Goal: Communication & Community: Share content

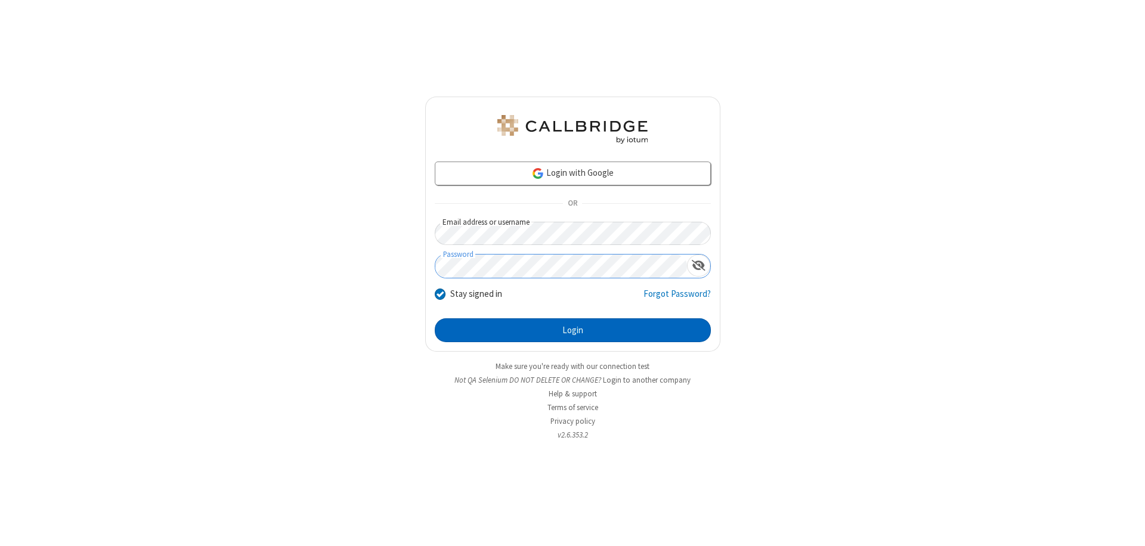
click at [573, 330] on button "Login" at bounding box center [573, 331] width 276 height 24
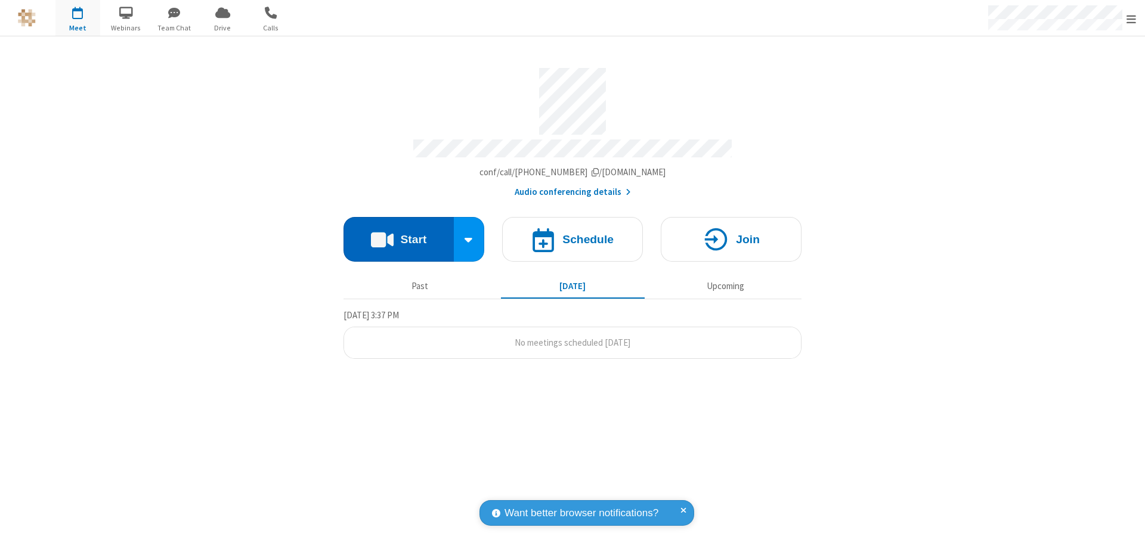
click at [398, 234] on button "Start" at bounding box center [399, 239] width 110 height 45
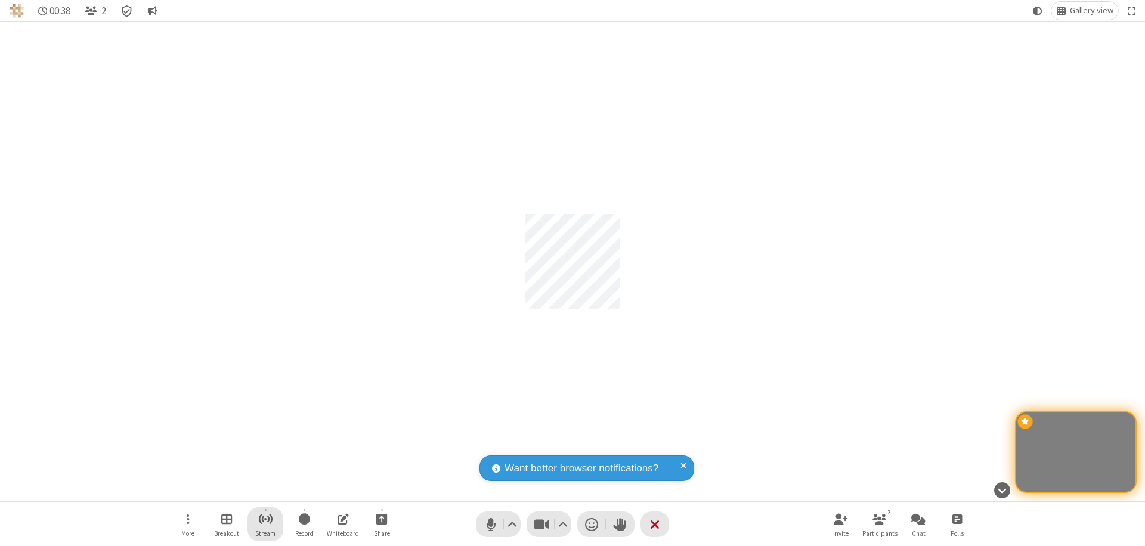
click at [265, 524] on span "Start streaming" at bounding box center [265, 519] width 15 height 15
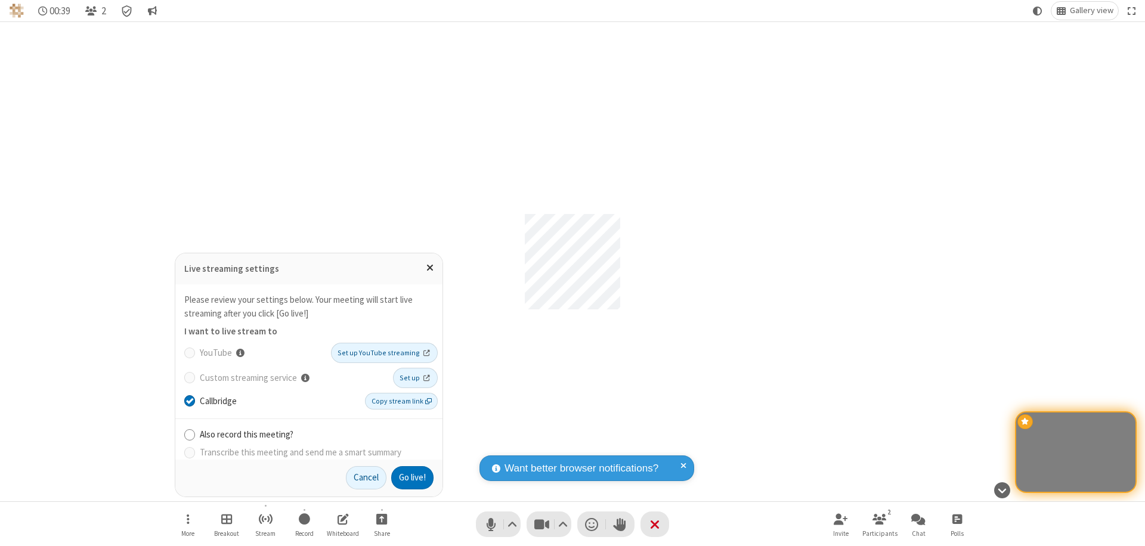
click at [403, 401] on span "Copy stream link" at bounding box center [402, 401] width 60 height 11
click at [412, 478] on button "Go live!" at bounding box center [412, 478] width 42 height 24
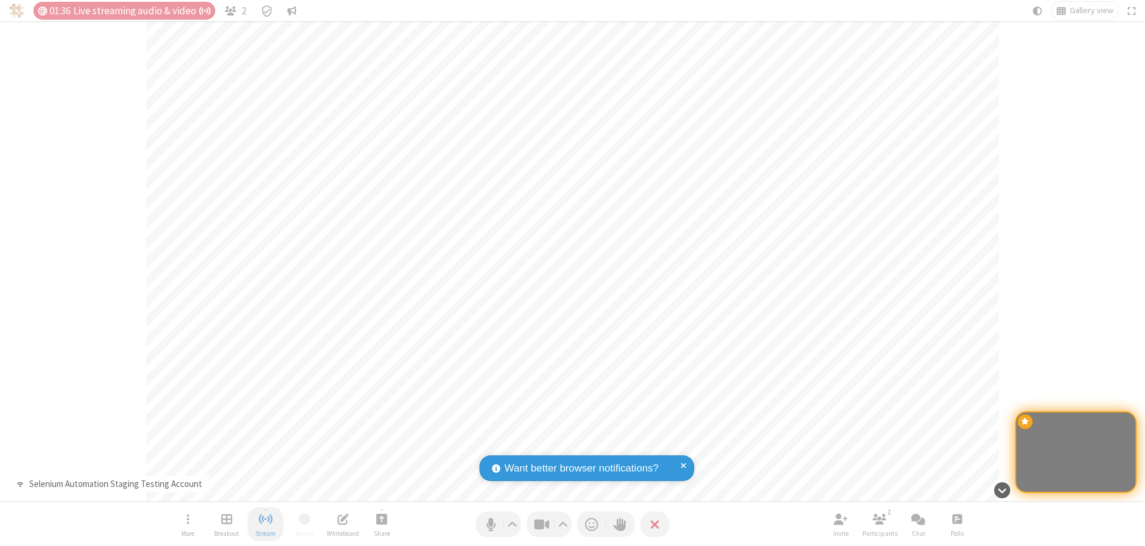
click at [265, 524] on span "Stop streaming" at bounding box center [265, 519] width 15 height 15
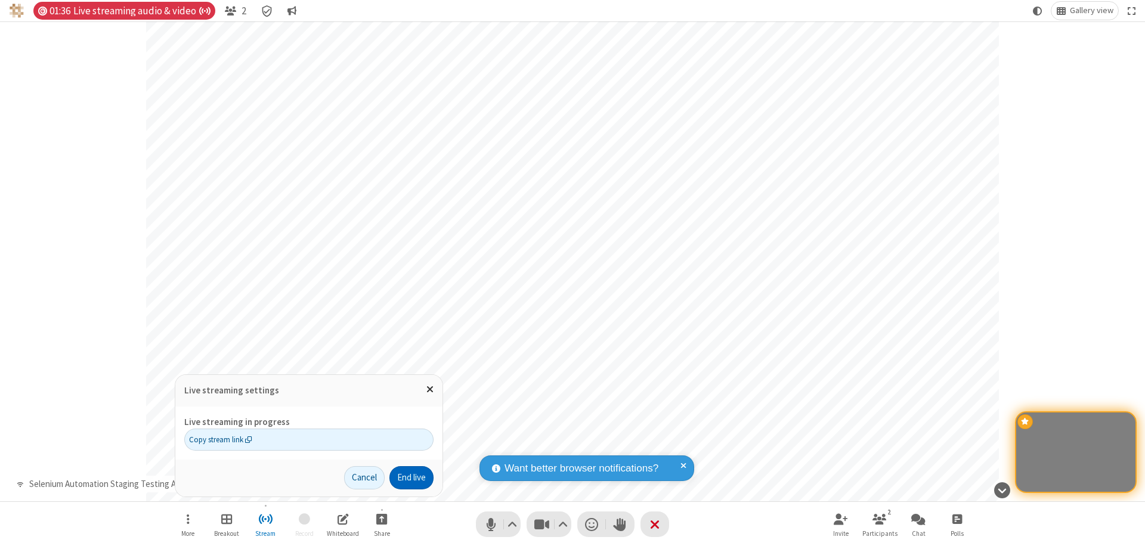
click at [410, 478] on button "End live" at bounding box center [412, 478] width 44 height 24
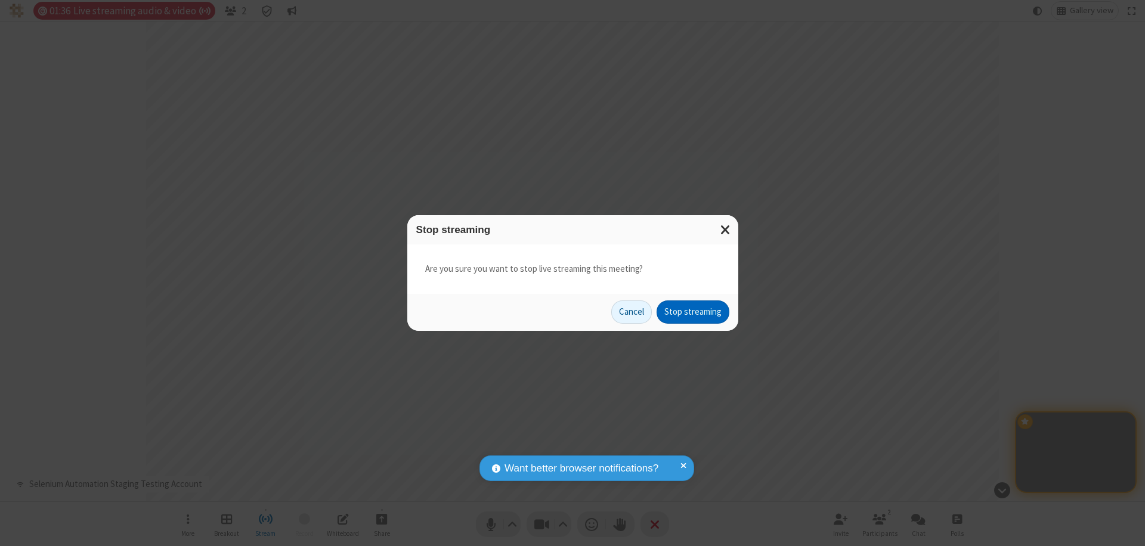
click at [693, 312] on button "Stop streaming" at bounding box center [693, 313] width 73 height 24
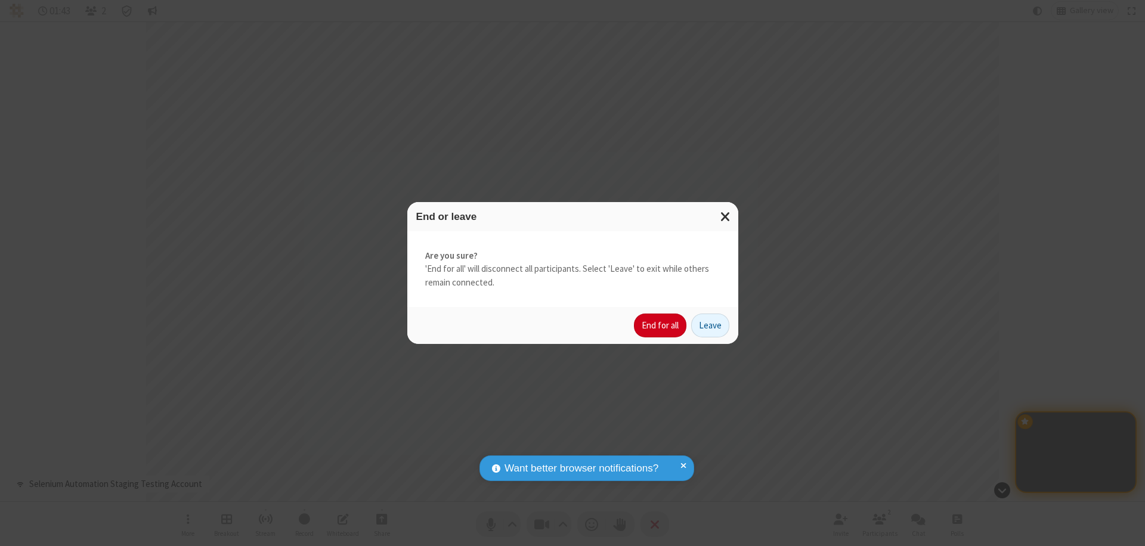
click at [661, 326] on button "End for all" at bounding box center [660, 326] width 52 height 24
